Goal: Communication & Community: Participate in discussion

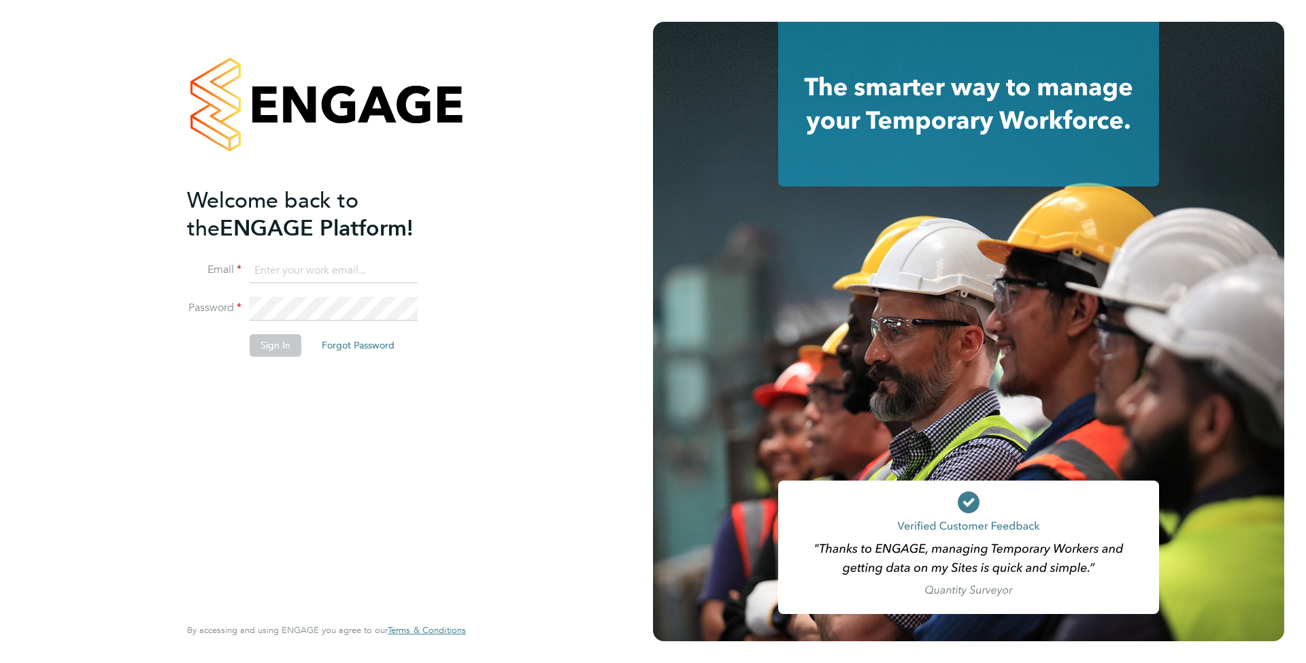
type input "[EMAIL_ADDRESS][DOMAIN_NAME]"
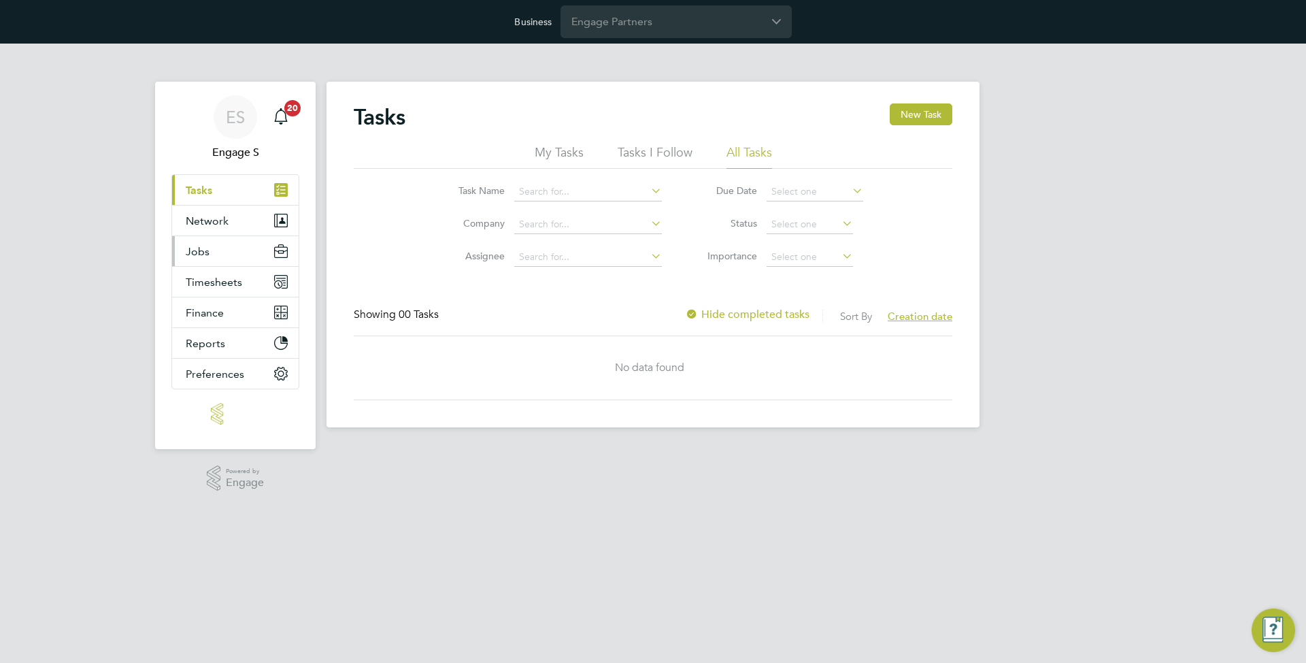
click at [199, 256] on span "Jobs" at bounding box center [198, 251] width 24 height 13
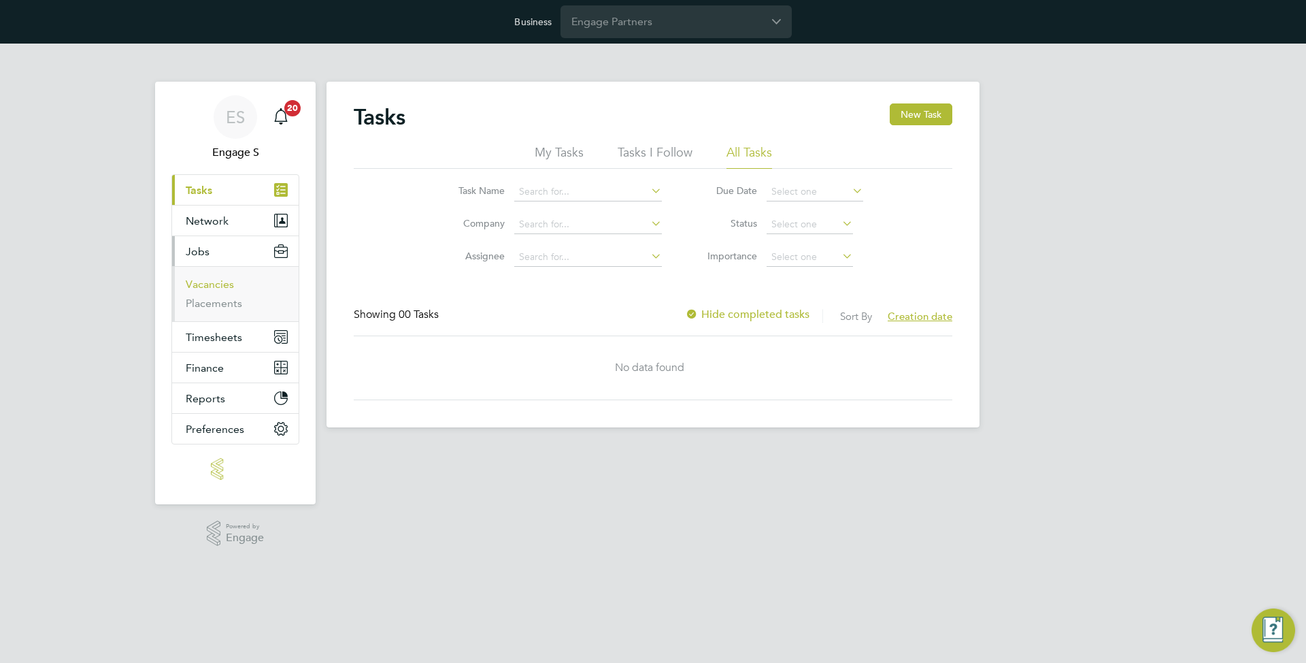
click at [222, 285] on link "Vacancies" at bounding box center [210, 284] width 48 height 13
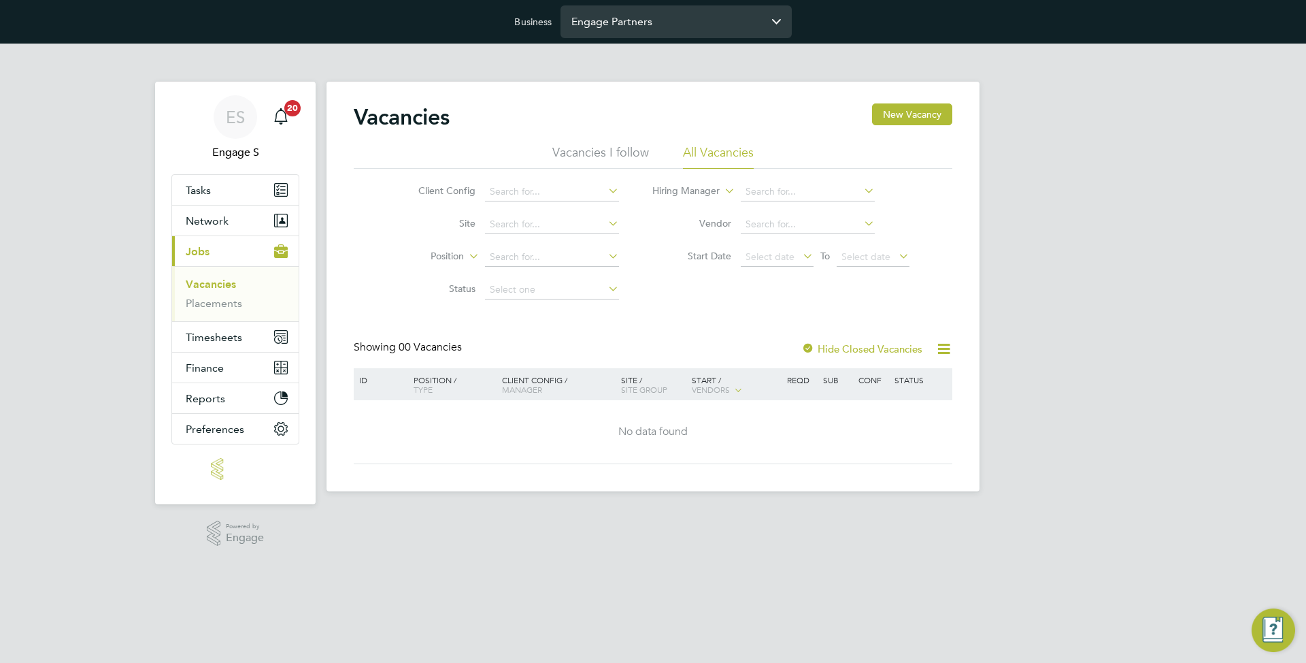
click at [653, 22] on input "Engage Partners" at bounding box center [675, 21] width 231 height 32
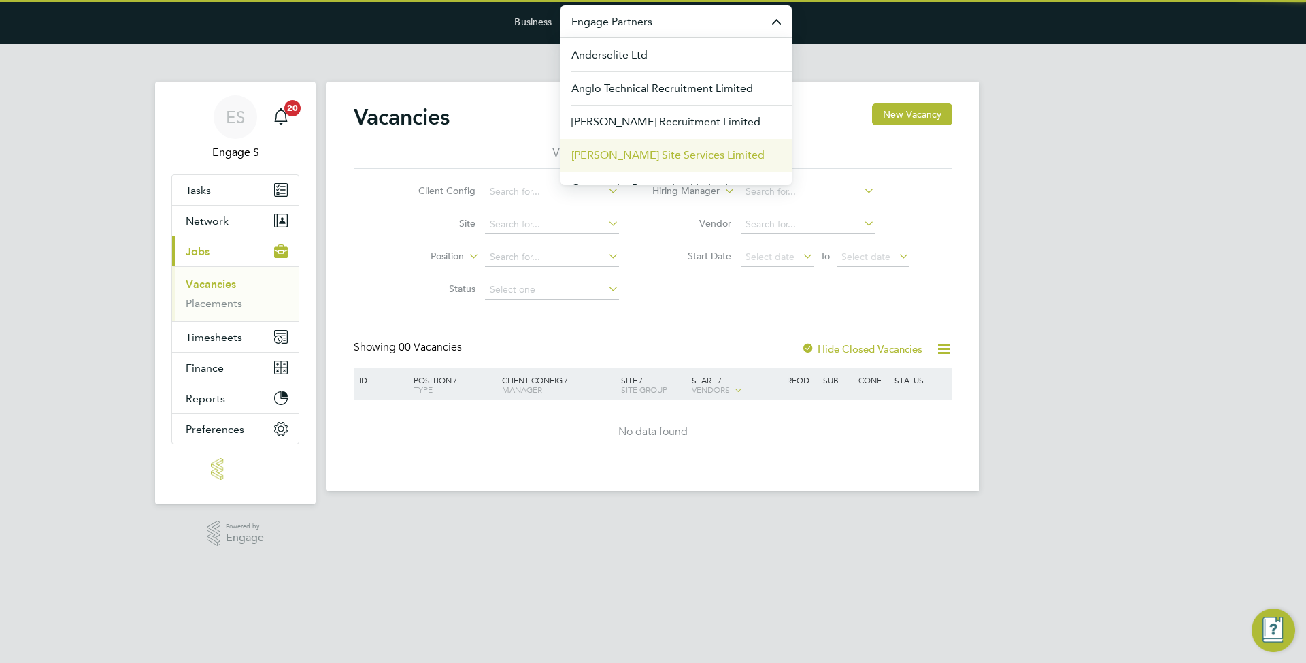
click at [652, 153] on span "Carmichael Site Services Limited" at bounding box center [667, 155] width 193 height 16
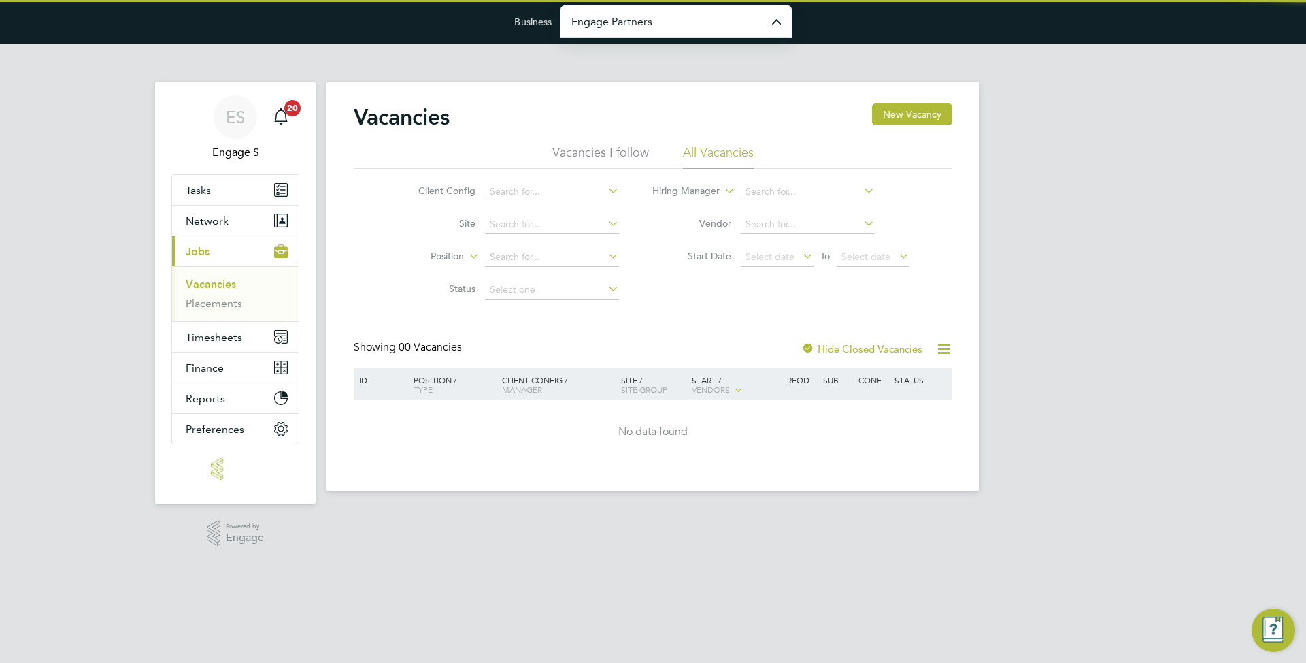
type input "Carmichael Site Services Limited"
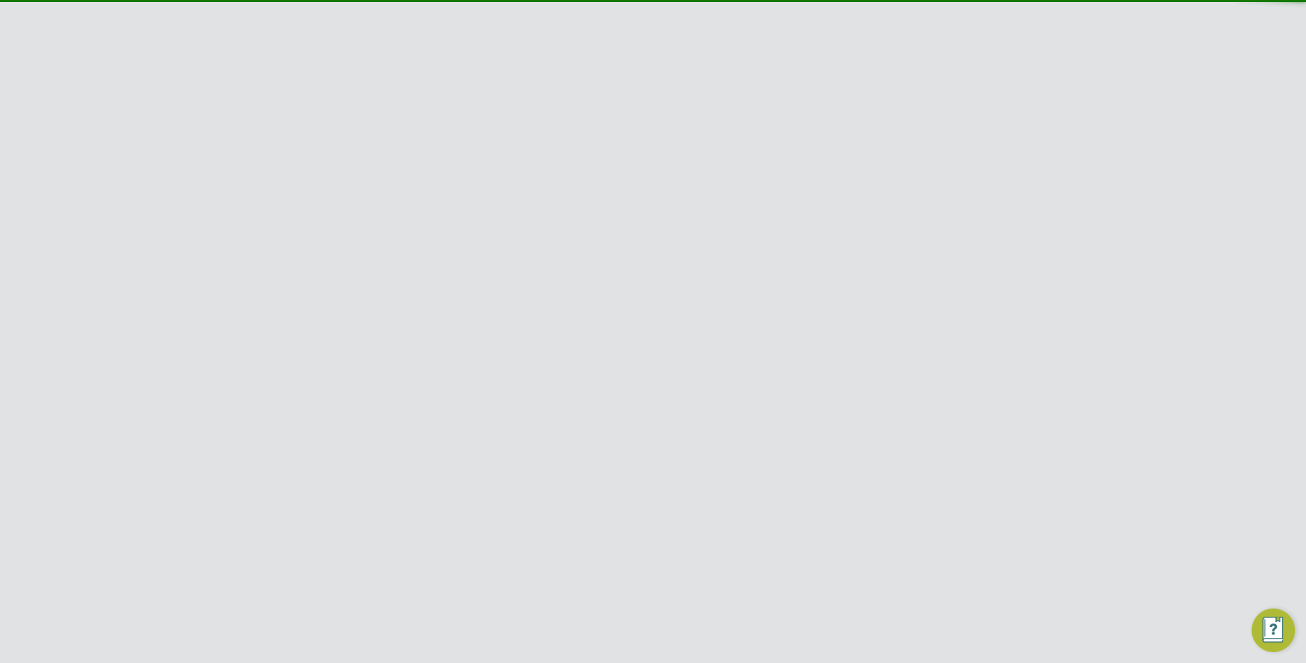
scroll to position [261, 0]
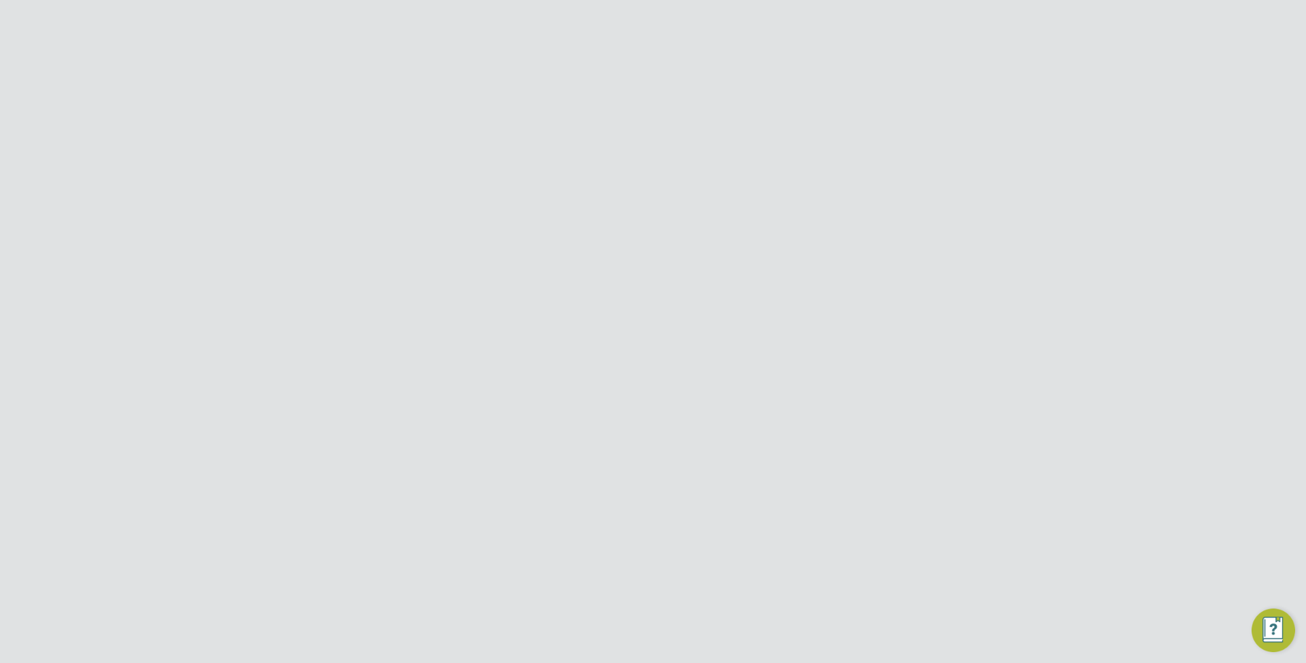
click at [230, 94] on link "Placements" at bounding box center [214, 92] width 56 height 13
click at [739, 145] on li "All Placements" at bounding box center [724, 156] width 79 height 24
click at [201, 181] on link "Dashboard" at bounding box center [235, 190] width 127 height 30
click at [206, 287] on span "Jobs" at bounding box center [198, 281] width 24 height 13
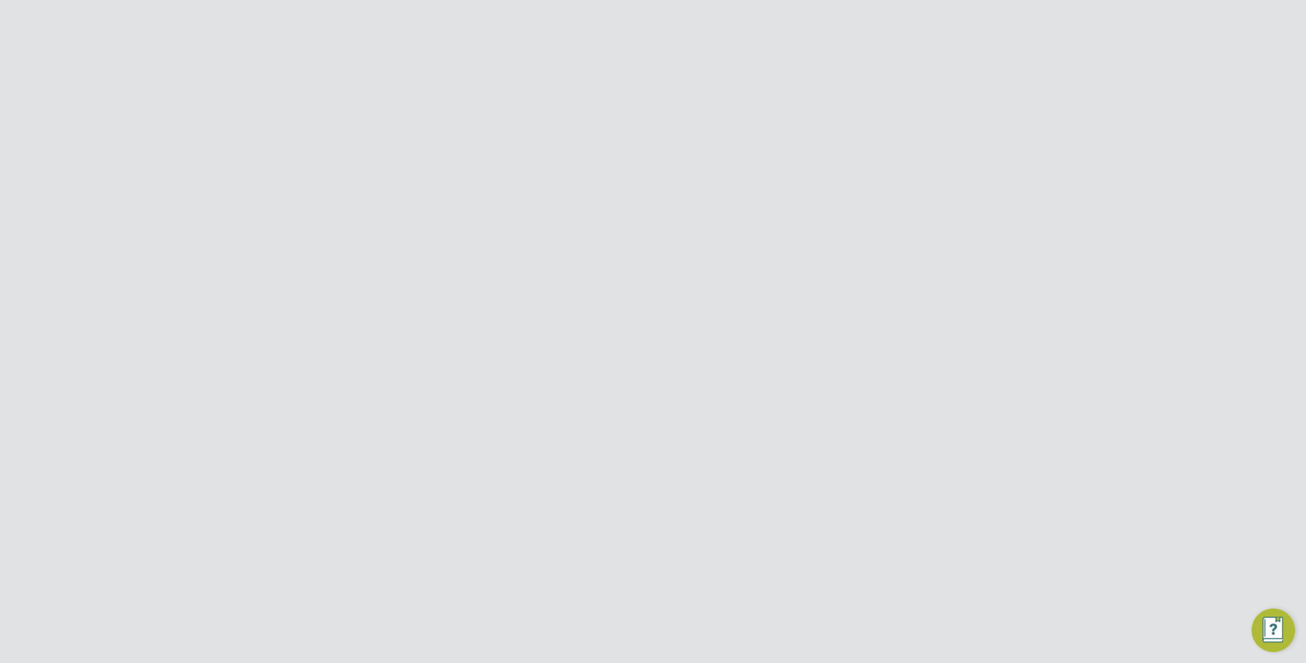
click at [205, 354] on link "Placements" at bounding box center [214, 352] width 56 height 13
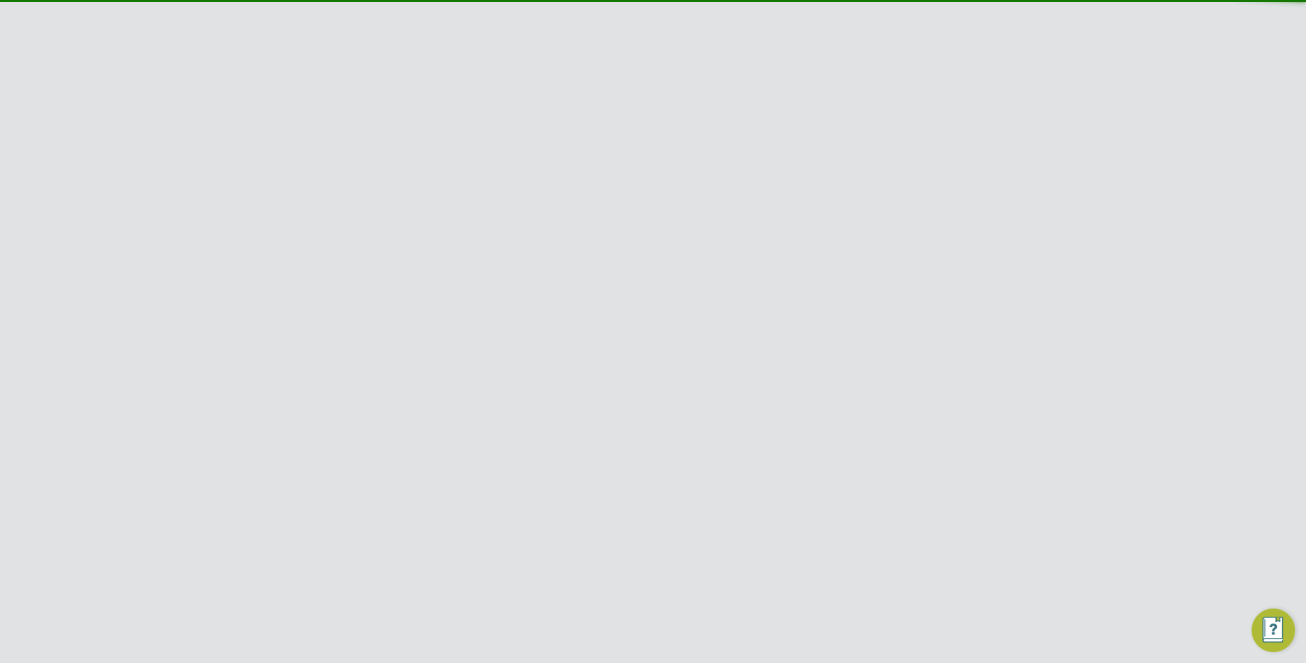
click at [623, 465] on span "EKFB - Greatworth to…" at bounding box center [607, 465] width 103 height 12
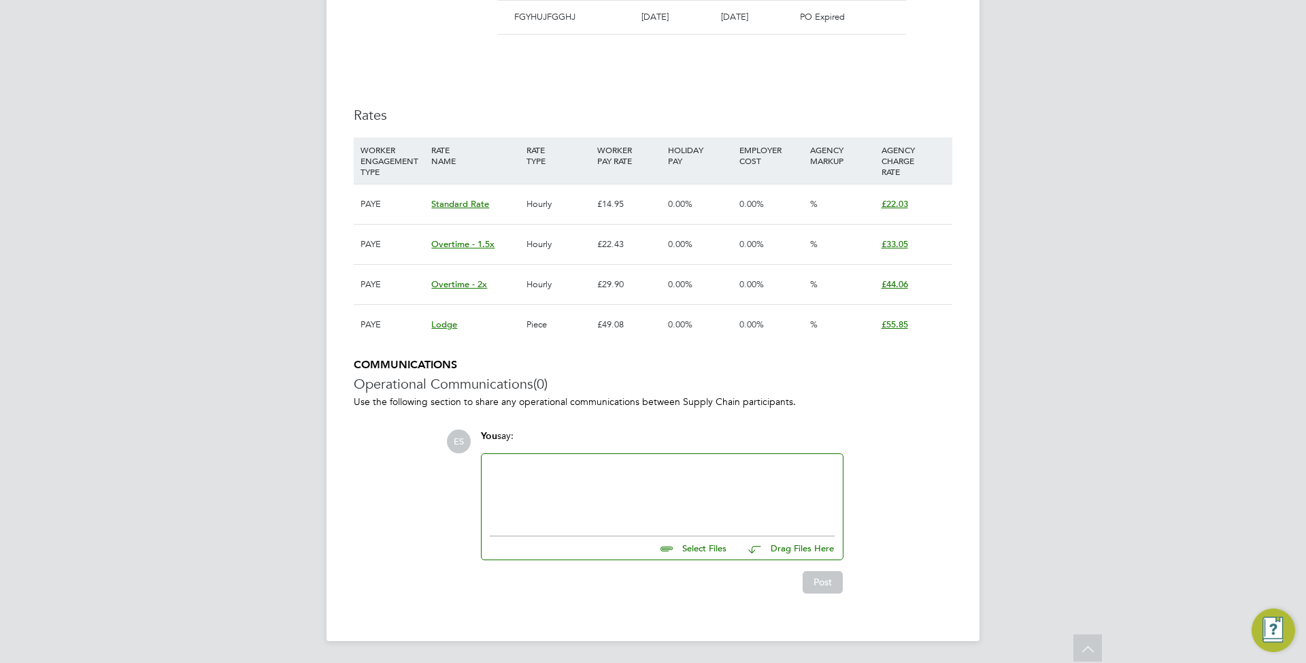
click at [594, 469] on div at bounding box center [662, 491] width 345 height 58
copy div "test"
copy div "test test test test test test test test test test test test test test test test…"
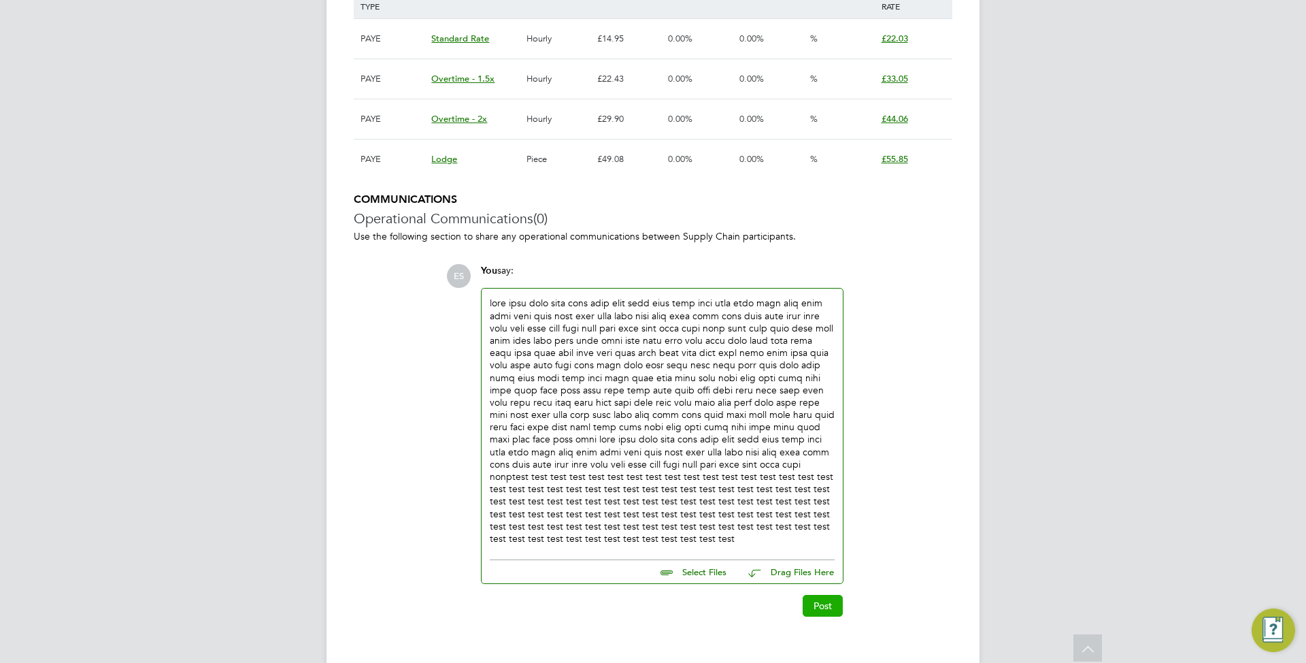
click at [832, 594] on button "Post" at bounding box center [823, 605] width 40 height 22
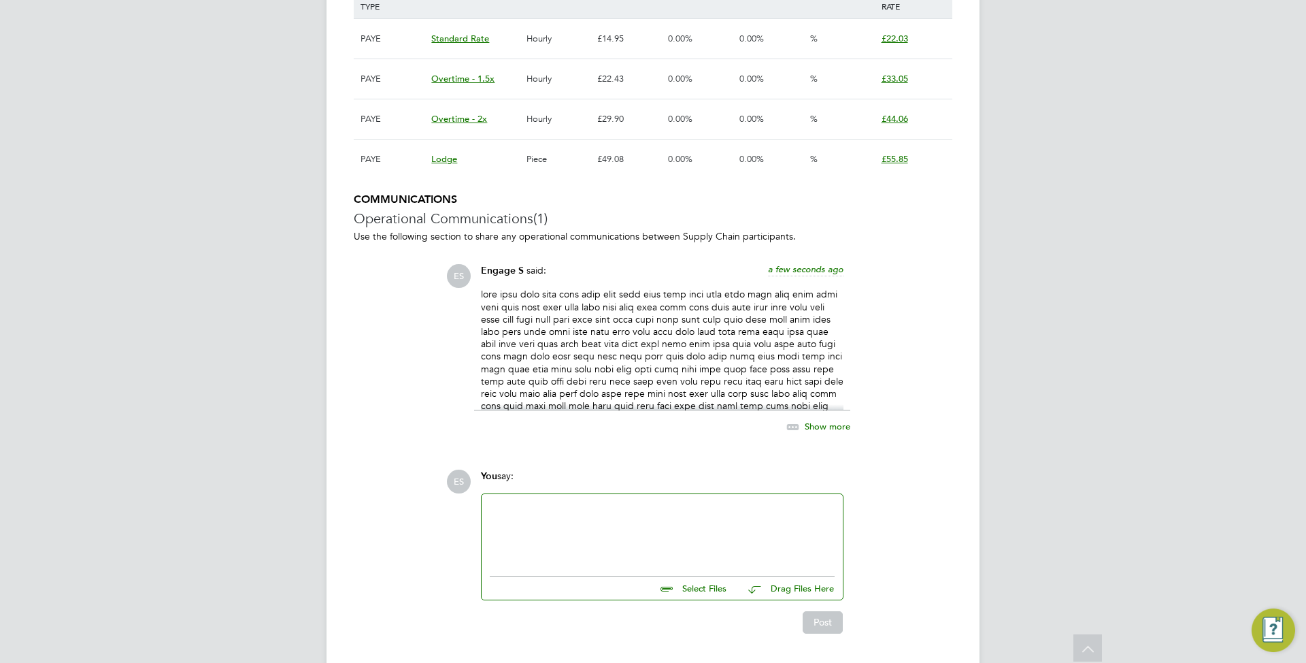
click at [818, 429] on span "Show more" at bounding box center [828, 426] width 46 height 12
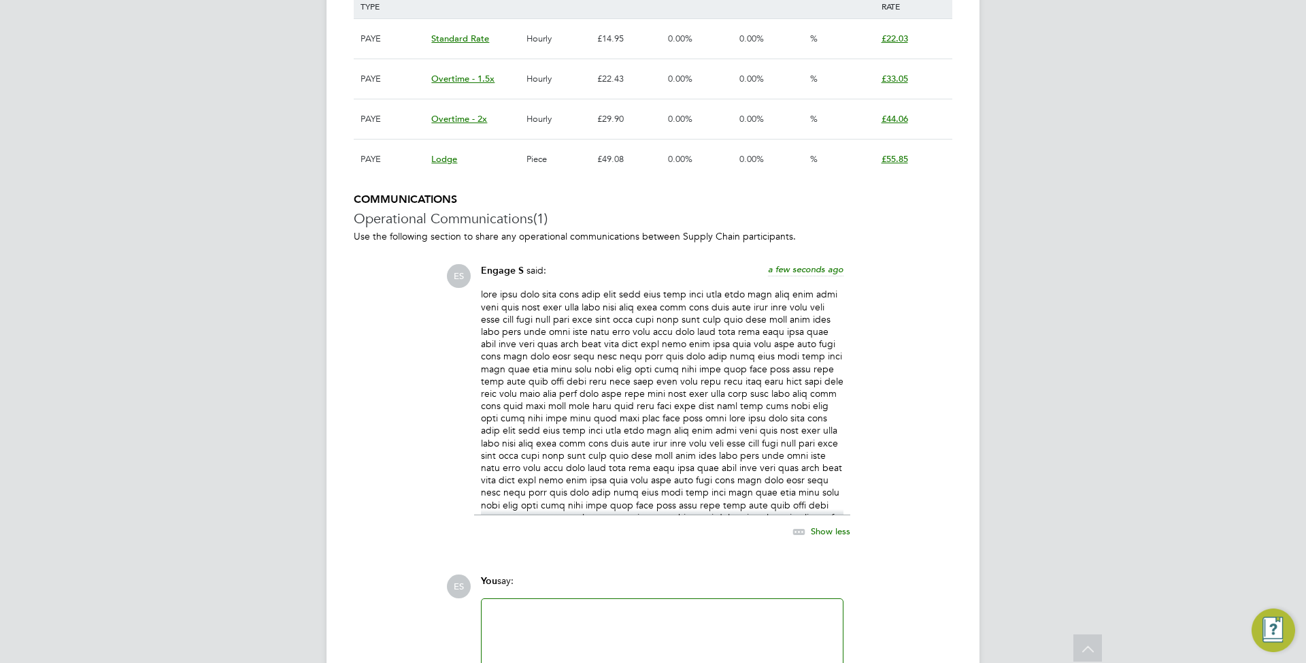
click at [819, 530] on span "Show less" at bounding box center [830, 531] width 39 height 12
